Goal: Task Accomplishment & Management: Manage account settings

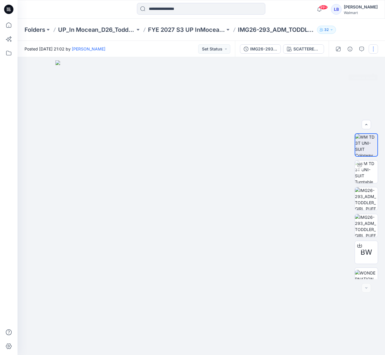
scroll to position [12, 0]
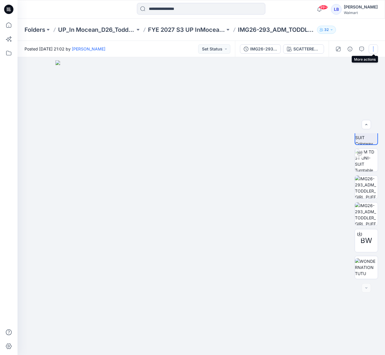
click at [374, 50] on button "button" at bounding box center [373, 48] width 9 height 9
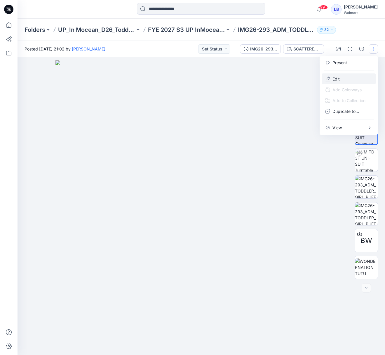
click at [345, 76] on button "Edit" at bounding box center [349, 79] width 54 height 11
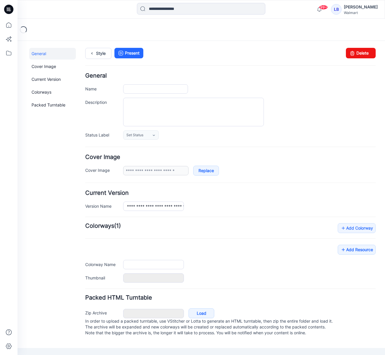
type input "**********"
type textarea "**********"
type input "**********"
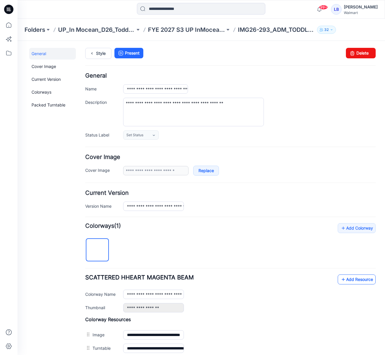
click at [359, 280] on link "Add Resource" at bounding box center [357, 280] width 38 height 10
click at [101, 54] on link "Style" at bounding box center [98, 53] width 26 height 11
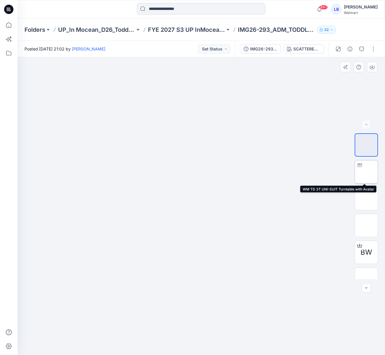
click at [366, 172] on img at bounding box center [366, 172] width 0 height 0
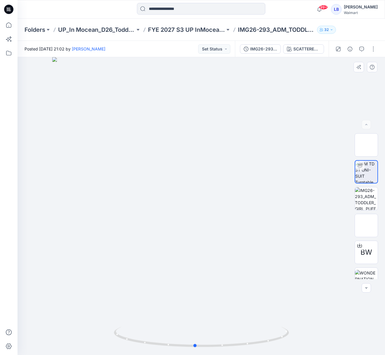
drag, startPoint x: 223, startPoint y: 204, endPoint x: 222, endPoint y: 206, distance: 3.0
click at [222, 206] on div at bounding box center [201, 206] width 367 height 298
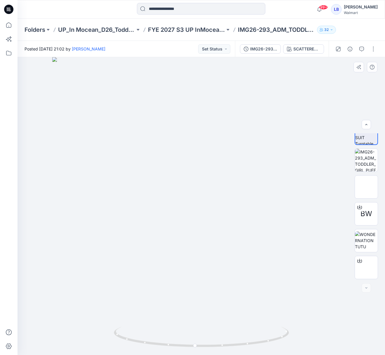
scroll to position [39, 0]
click at [359, 25] on div "Folders UP_In Mocean_D26_Toddler Girl Swim FYE 2027 S3 UP InMocean D26 Toddler …" at bounding box center [201, 30] width 367 height 22
click at [187, 30] on p "FYE 2027 S3 UP InMocean D26 Toddler Girl Swim" at bounding box center [186, 30] width 77 height 8
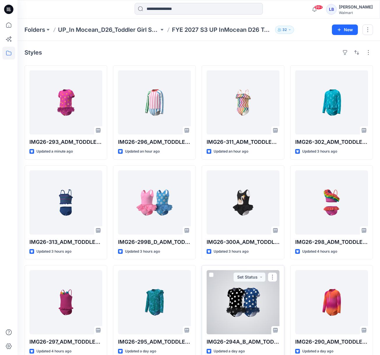
click at [256, 294] on div at bounding box center [243, 302] width 73 height 64
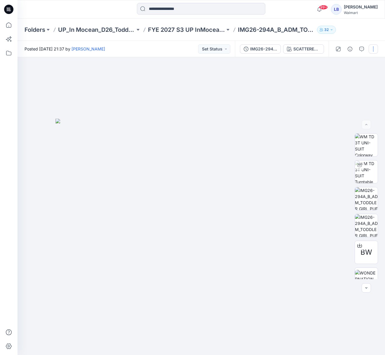
click at [373, 49] on button "button" at bounding box center [373, 48] width 9 height 9
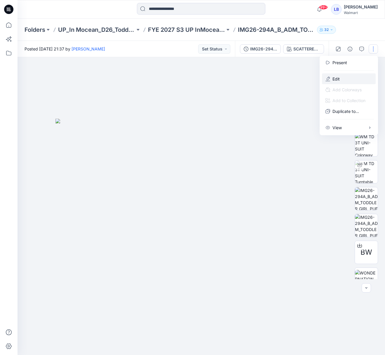
click at [343, 78] on button "Edit" at bounding box center [349, 79] width 54 height 11
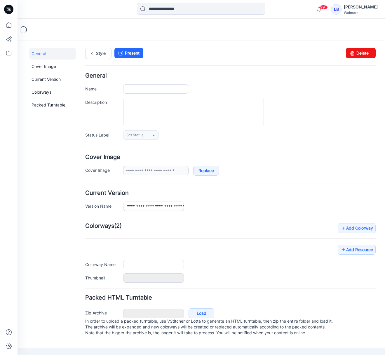
type input "**********"
type textarea "**********"
type input "**********"
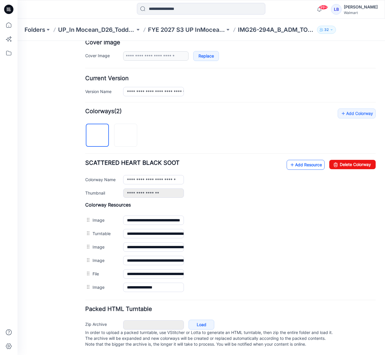
click at [297, 160] on link "Add Resource" at bounding box center [306, 165] width 38 height 10
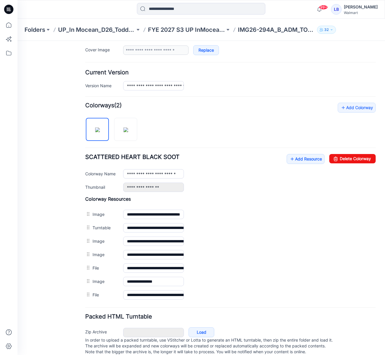
drag, startPoint x: 122, startPoint y: 125, endPoint x: 269, endPoint y: 157, distance: 151.0
click at [123, 128] on img at bounding box center [125, 130] width 5 height 5
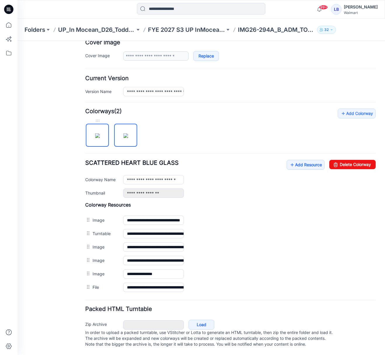
click at [97, 133] on img at bounding box center [97, 135] width 5 height 5
type input "**********"
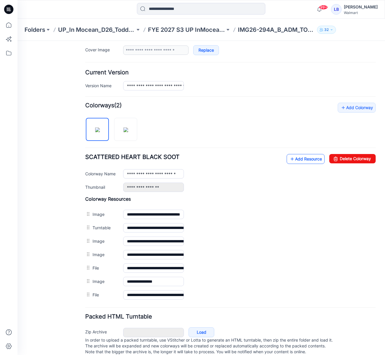
click at [310, 161] on link "Add Resource" at bounding box center [306, 159] width 38 height 10
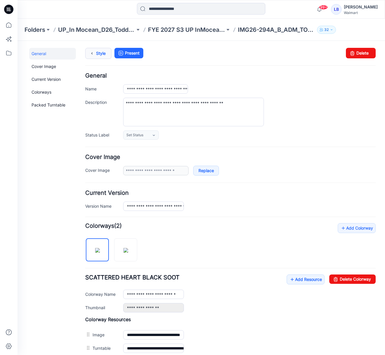
click at [106, 51] on link "Style" at bounding box center [98, 53] width 26 height 11
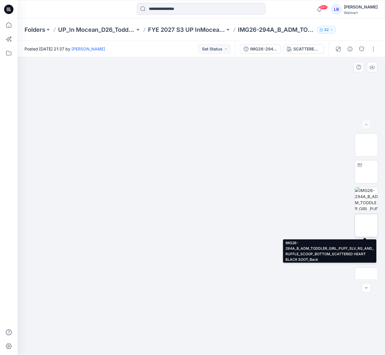
click at [366, 226] on img at bounding box center [366, 226] width 0 height 0
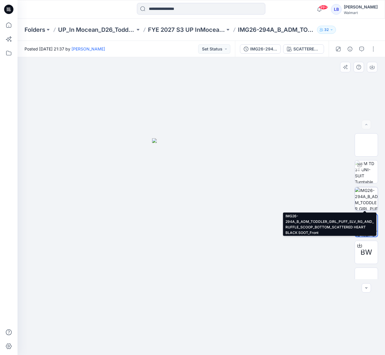
click at [366, 197] on img at bounding box center [366, 198] width 23 height 23
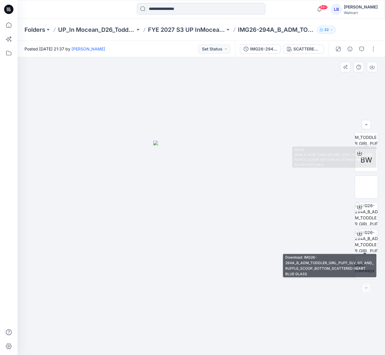
scroll to position [92, 0]
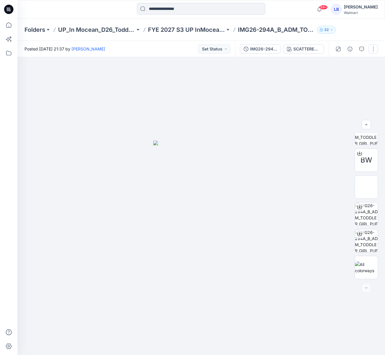
click at [373, 49] on button "button" at bounding box center [373, 48] width 9 height 9
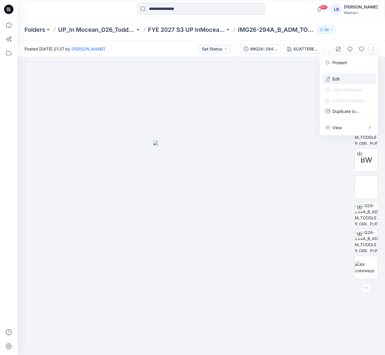
click at [343, 78] on button "Edit" at bounding box center [349, 79] width 54 height 11
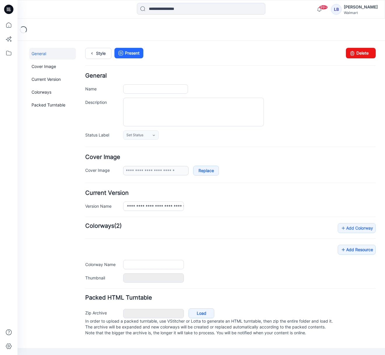
type input "**********"
type textarea "**********"
type input "**********"
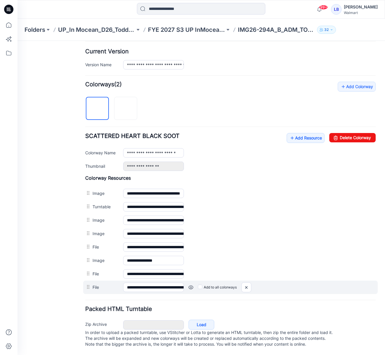
scroll to position [147, 0]
click at [192, 285] on link at bounding box center [190, 287] width 5 height 5
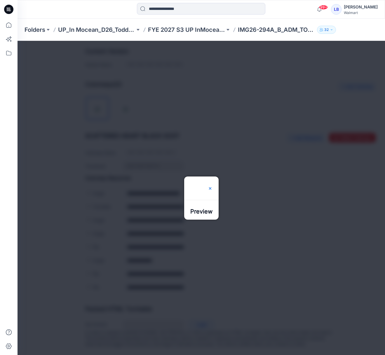
click at [212, 186] on img at bounding box center [210, 188] width 5 height 5
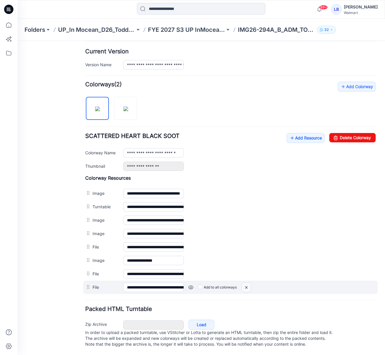
click at [247, 283] on img at bounding box center [246, 288] width 9 height 10
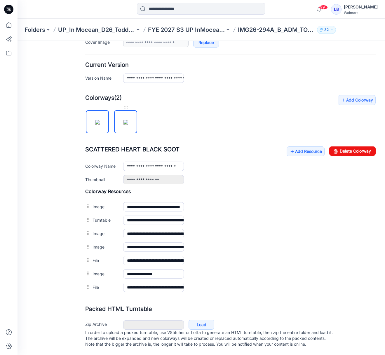
click at [128, 120] on img at bounding box center [125, 122] width 5 height 5
type input "**********"
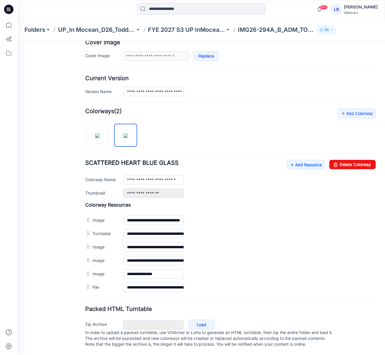
scroll to position [121, 0]
click at [300, 160] on link "Add Resource" at bounding box center [306, 165] width 38 height 10
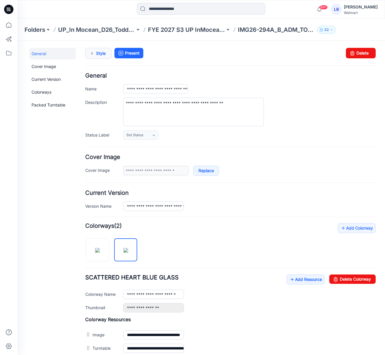
scroll to position [0, 0]
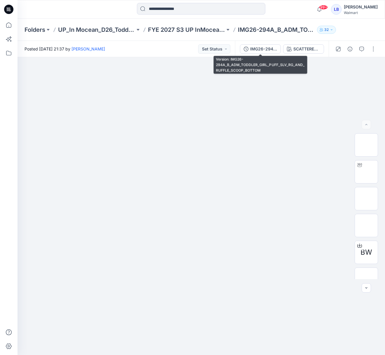
click at [269, 47] on div "IMG26-294A_B_ADM_TODDLER_GIRL_PUFF_SLV_RG_AND_RUFFLE_SCOOP_BOTTOM" at bounding box center [263, 49] width 27 height 6
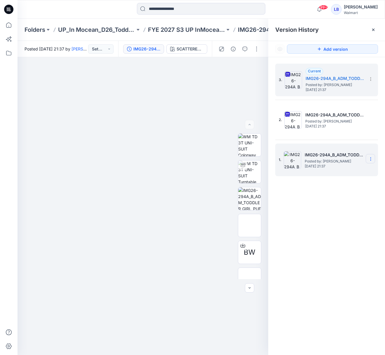
click at [367, 160] on section at bounding box center [370, 158] width 9 height 9
click at [339, 210] on span "Delete Version" at bounding box center [330, 208] width 27 height 7
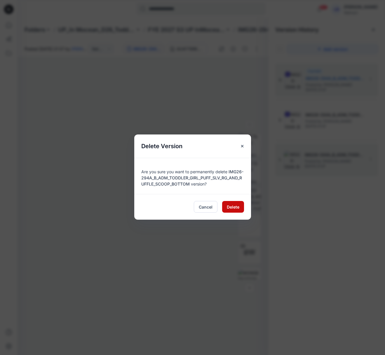
click at [236, 207] on span "Delete" at bounding box center [233, 207] width 13 height 6
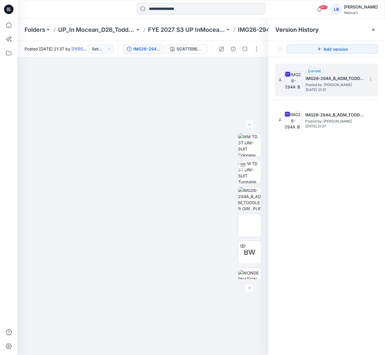
click at [327, 86] on span "Posted by: [PERSON_NAME]" at bounding box center [334, 85] width 58 height 6
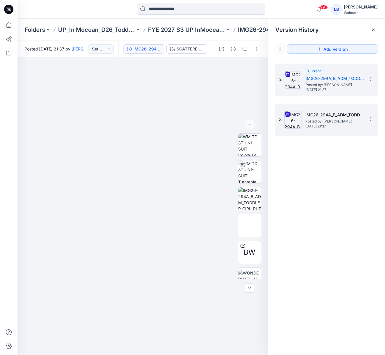
click at [341, 120] on span "Posted by: [PERSON_NAME]" at bounding box center [334, 121] width 58 height 6
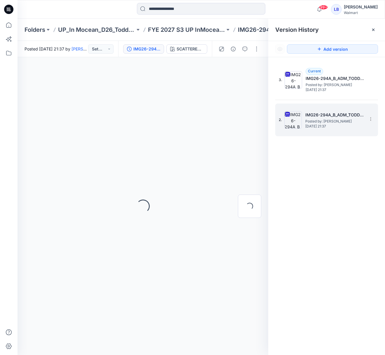
drag, startPoint x: 372, startPoint y: 119, endPoint x: 362, endPoint y: 133, distance: 16.8
click at [372, 119] on icon at bounding box center [370, 119] width 5 height 5
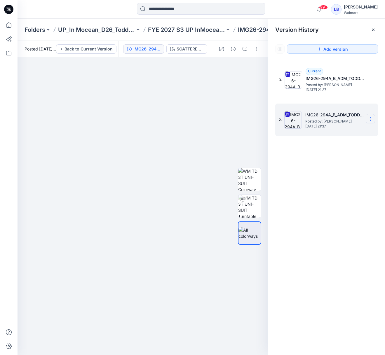
click at [371, 118] on icon at bounding box center [370, 119] width 5 height 5
click at [330, 181] on span "Delete Version" at bounding box center [330, 179] width 27 height 7
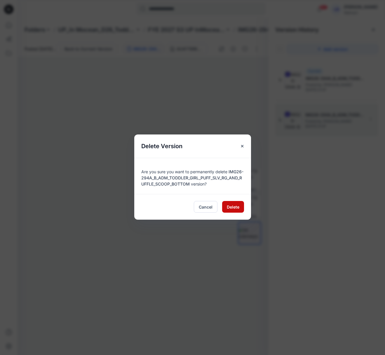
click at [229, 209] on span "Delete" at bounding box center [233, 207] width 13 height 6
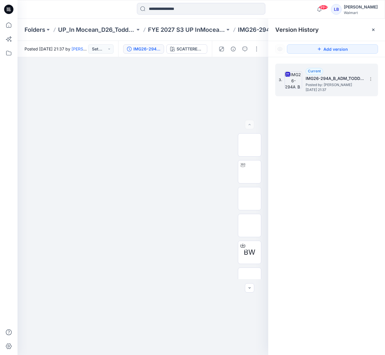
click at [331, 81] on h5 "IMG26-294A_B_ADM_TODDLER_GIRL_PUFF_SLV_RG_AND_RUFFLE_SCOOP_BOTTOM" at bounding box center [334, 78] width 58 height 7
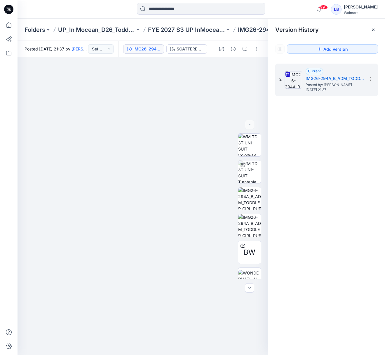
drag, startPoint x: 373, startPoint y: 29, endPoint x: 300, endPoint y: 36, distance: 73.3
click at [372, 29] on g at bounding box center [373, 30] width 2 height 2
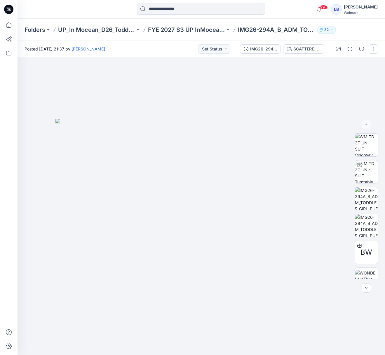
click at [371, 49] on button "button" at bounding box center [373, 48] width 9 height 9
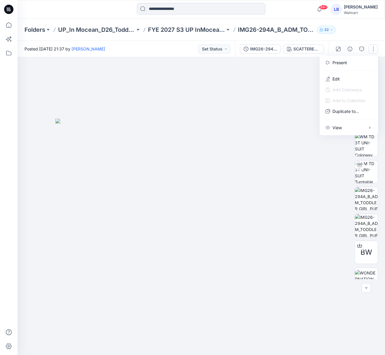
click at [346, 32] on div "Folders UP_In Mocean_D26_Toddler Girl Swim FYE 2027 S3 UP InMocean D26 Toddler …" at bounding box center [201, 30] width 367 height 22
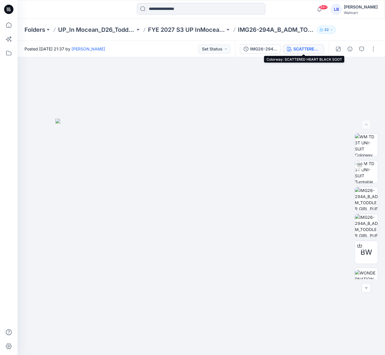
click at [310, 47] on div "SCATTERED HEART BLACK SOOT" at bounding box center [306, 49] width 27 height 6
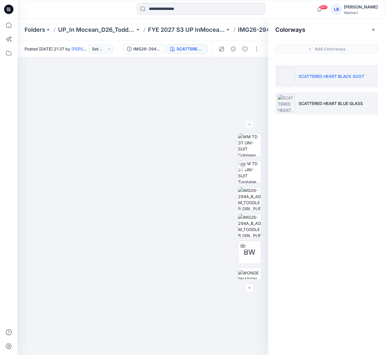
click at [315, 104] on p "SCATTERED HEART BLUE GLASS" at bounding box center [330, 103] width 64 height 6
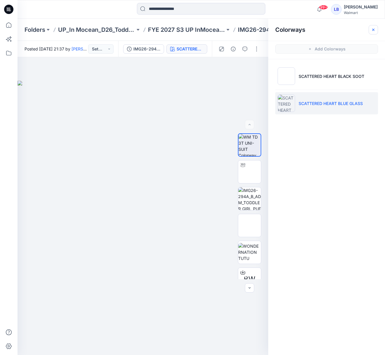
click at [372, 28] on icon "button" at bounding box center [373, 29] width 5 height 5
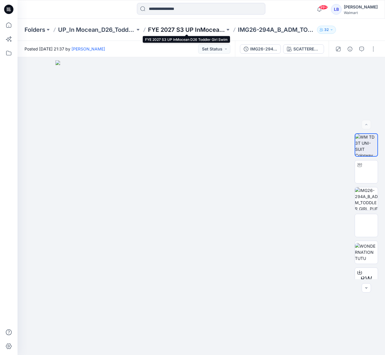
click at [163, 28] on p "FYE 2027 S3 UP InMocean D26 Toddler Girl Swim" at bounding box center [186, 30] width 77 height 8
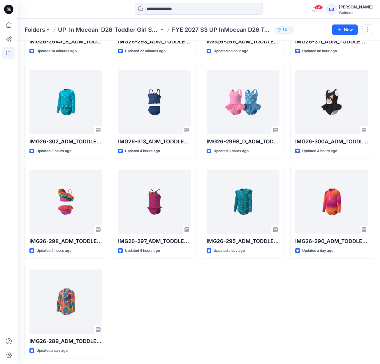
scroll to position [100, 0]
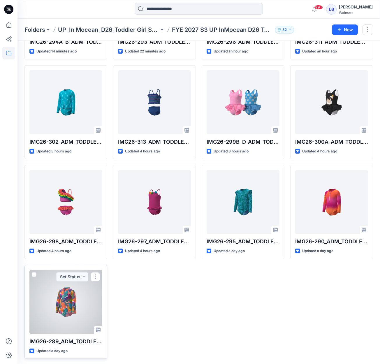
click at [69, 303] on div at bounding box center [65, 302] width 73 height 64
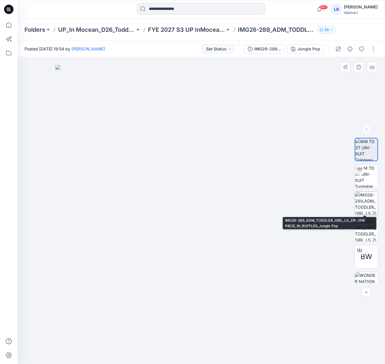
drag, startPoint x: 362, startPoint y: 206, endPoint x: 363, endPoint y: 210, distance: 4.0
click at [362, 207] on img at bounding box center [366, 203] width 23 height 23
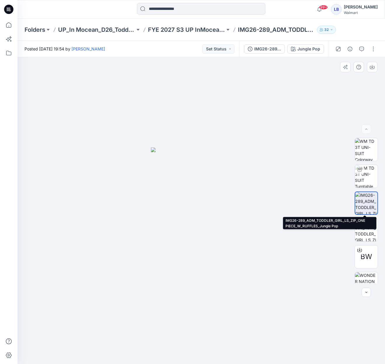
click at [368, 206] on img at bounding box center [366, 203] width 22 height 22
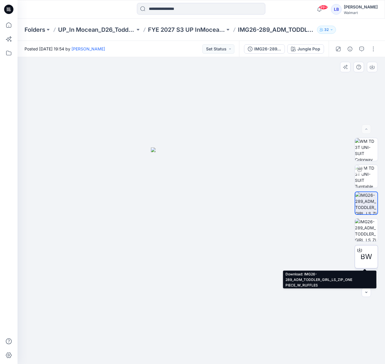
click at [358, 251] on icon at bounding box center [359, 250] width 5 height 5
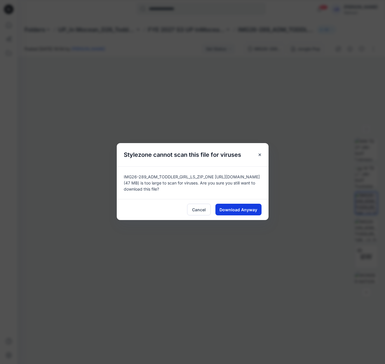
click at [235, 210] on span "Download Anyway" at bounding box center [238, 210] width 38 height 6
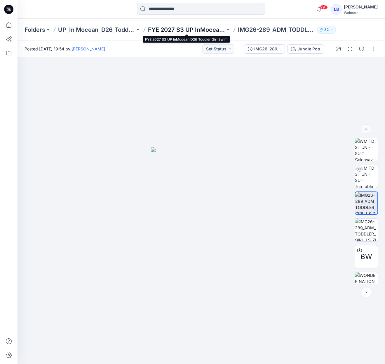
click at [200, 30] on p "FYE 2027 S3 UP InMocean D26 Toddler Girl Swim" at bounding box center [186, 30] width 77 height 8
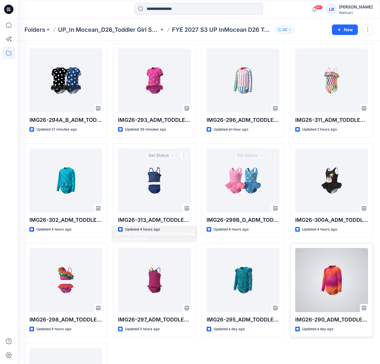
scroll to position [22, 0]
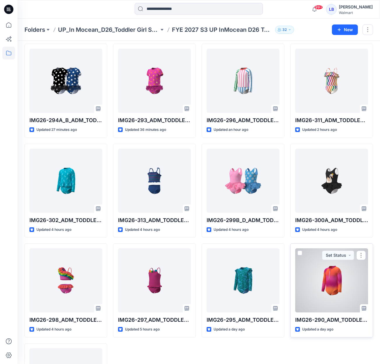
click at [325, 265] on div at bounding box center [332, 281] width 73 height 64
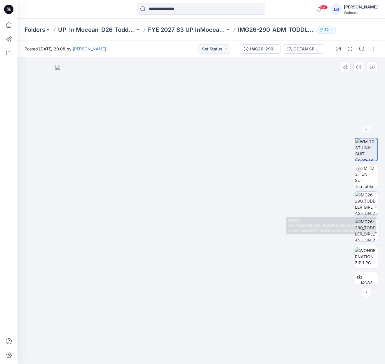
click at [364, 201] on img at bounding box center [366, 203] width 23 height 23
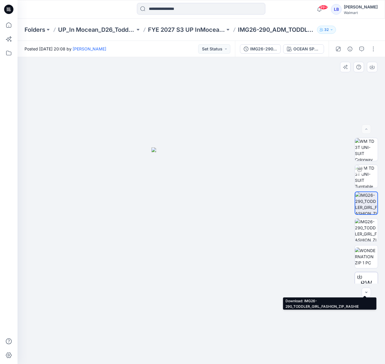
click at [359, 277] on icon at bounding box center [359, 277] width 5 height 5
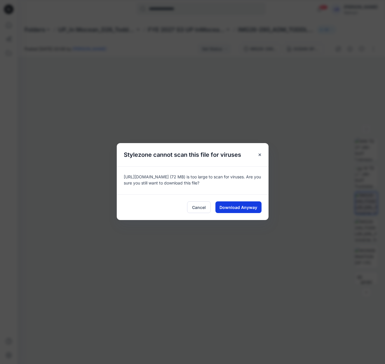
click at [251, 213] on button "Download Anyway" at bounding box center [238, 208] width 46 height 12
